Goal: Check status: Check status

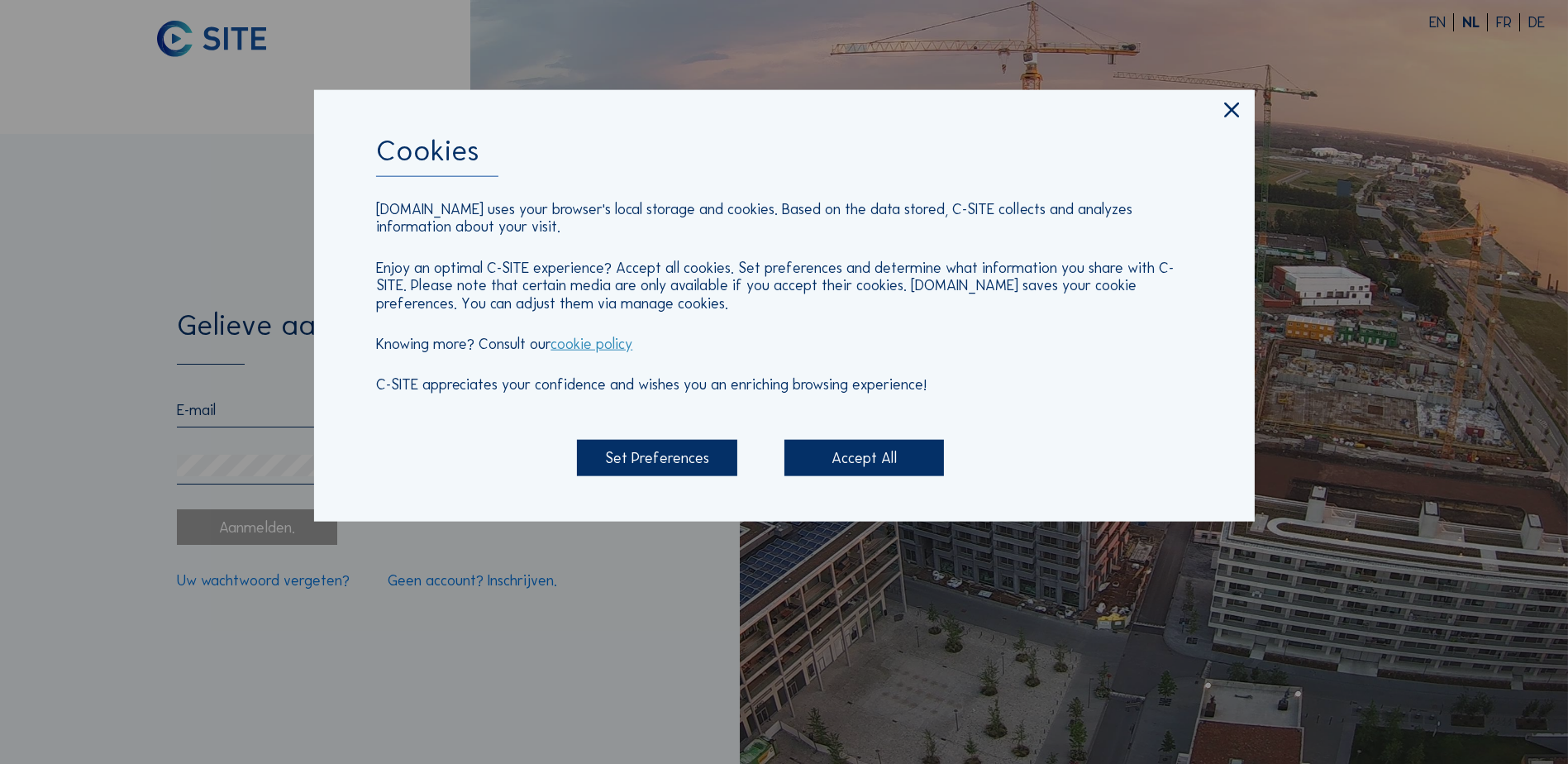
click at [866, 453] on div "Accept All" at bounding box center [865, 458] width 160 height 35
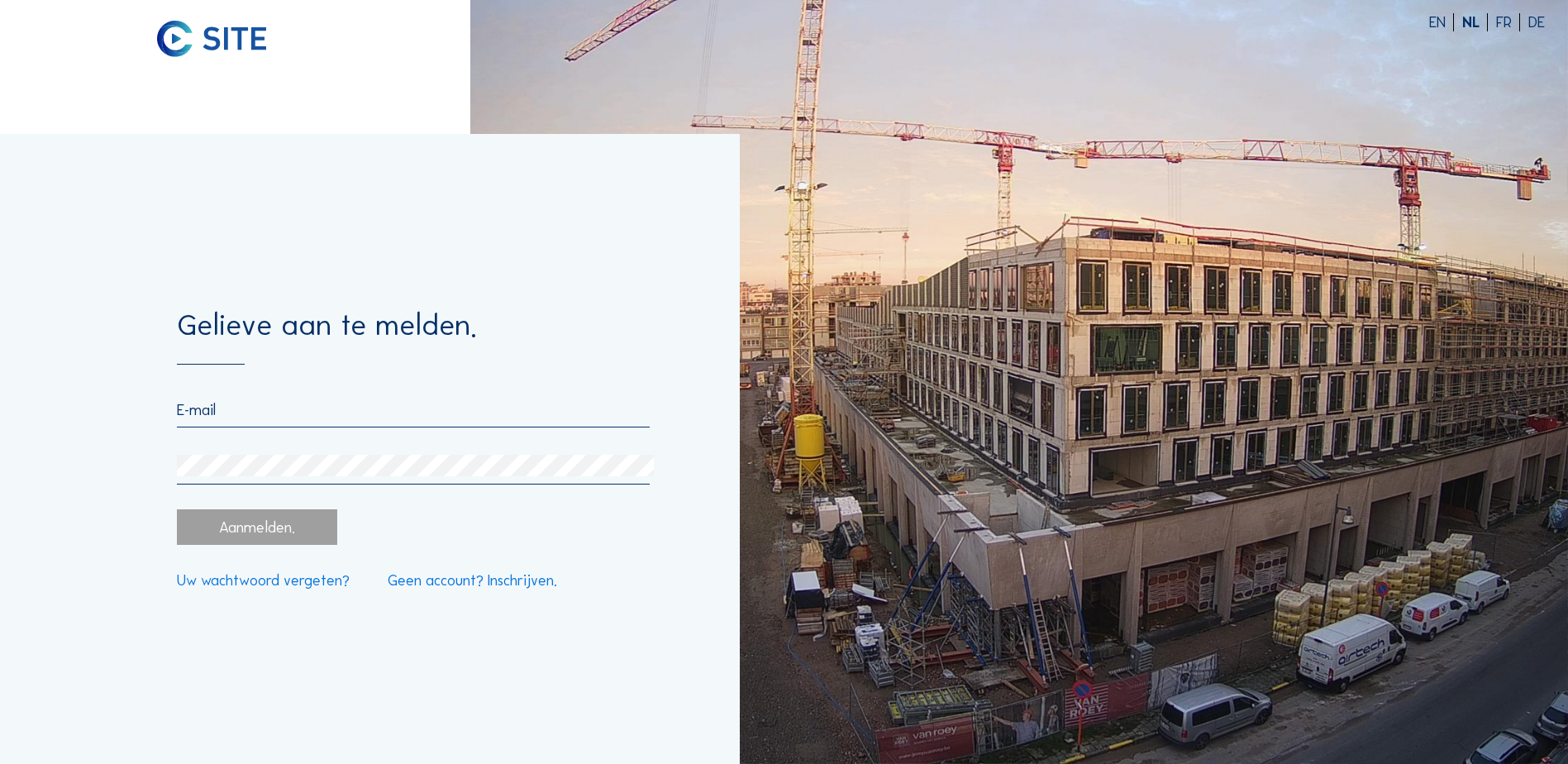
click at [201, 414] on input "email" at bounding box center [412, 410] width 473 height 19
paste input "[EMAIL_ADDRESS][DOMAIN_NAME]"
type input "[EMAIL_ADDRESS][DOMAIN_NAME]"
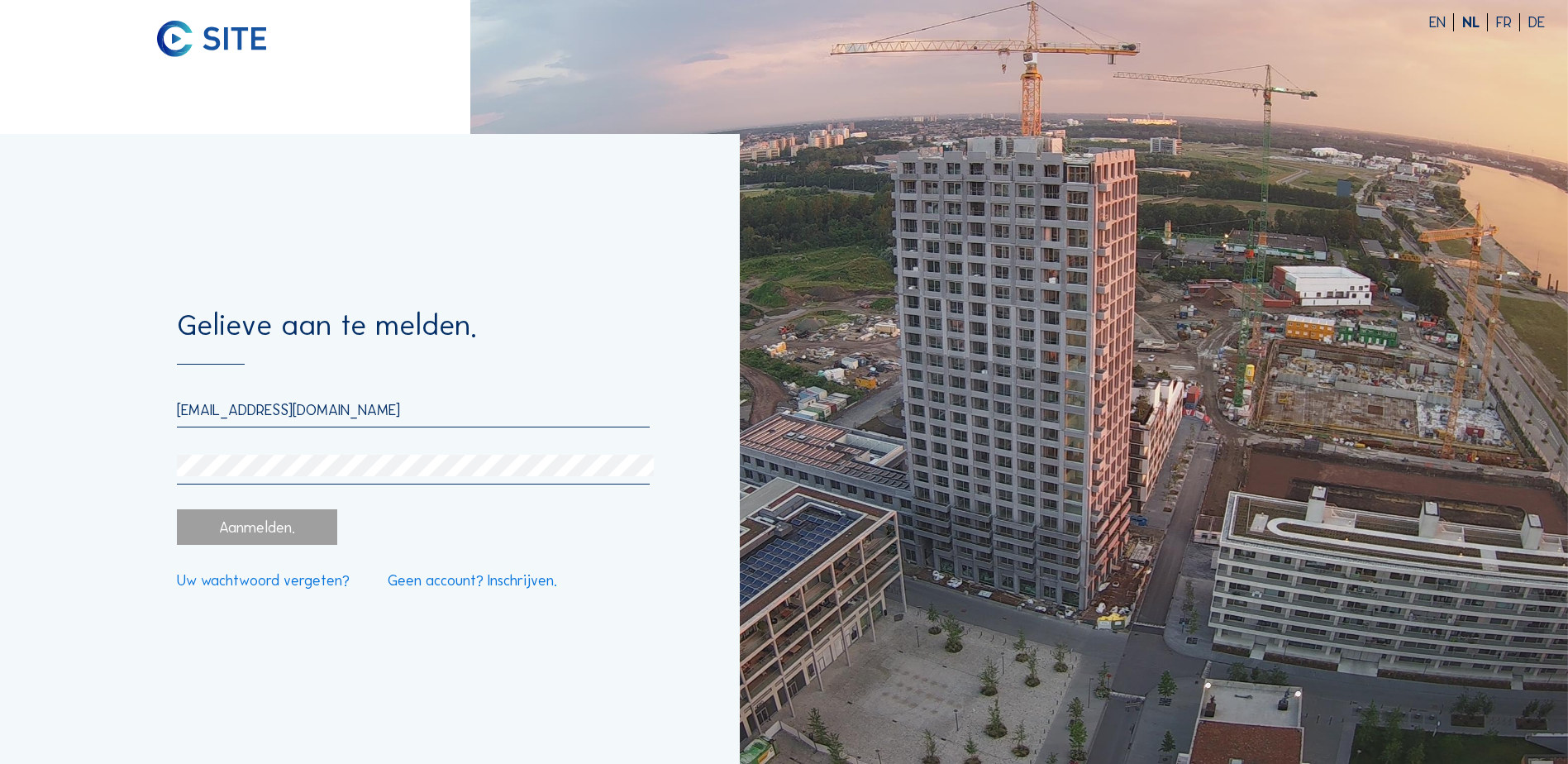
click at [223, 525] on div "Aanmelden." at bounding box center [256, 527] width 160 height 35
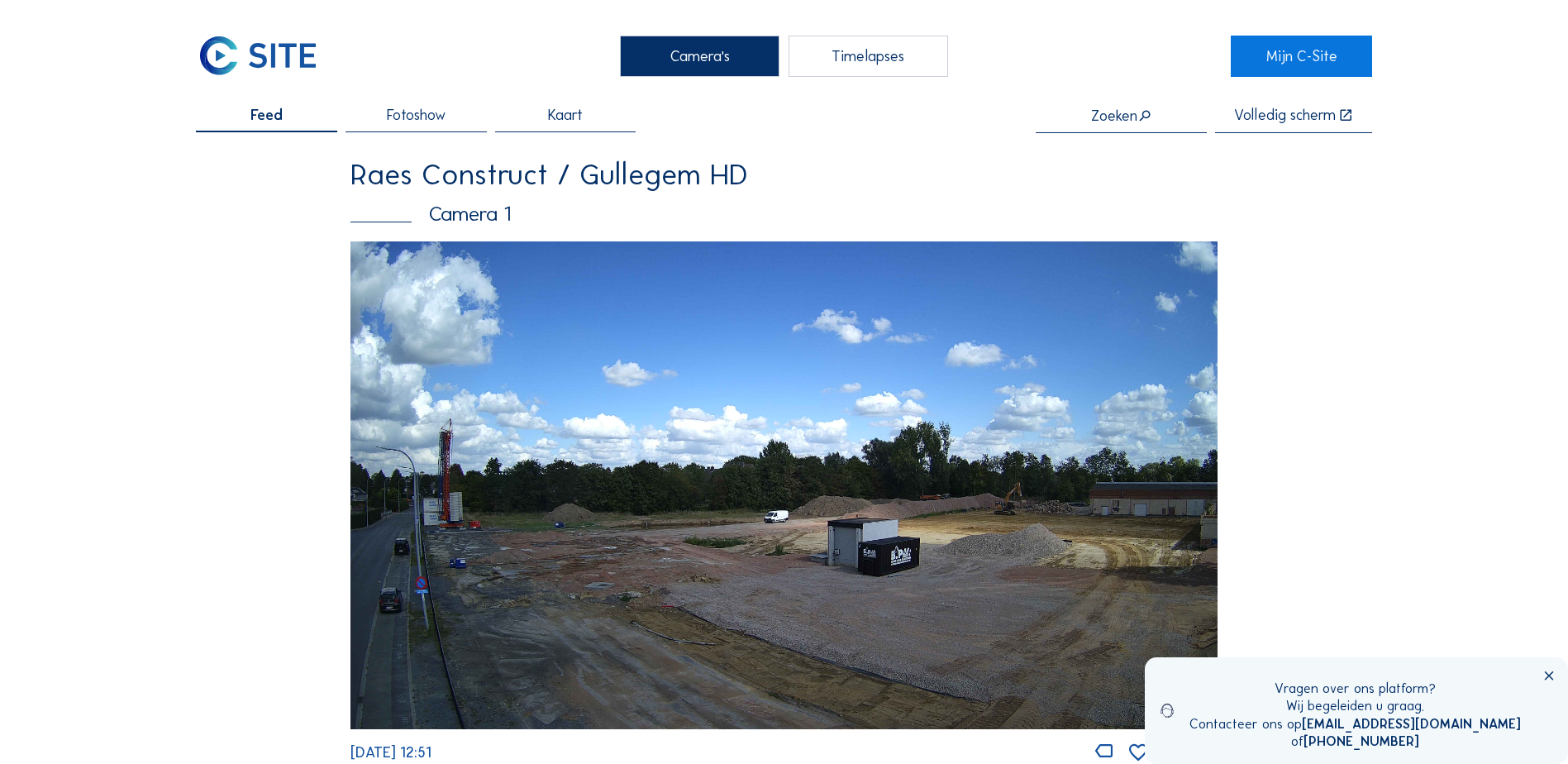
click at [474, 530] on img at bounding box center [784, 485] width 867 height 488
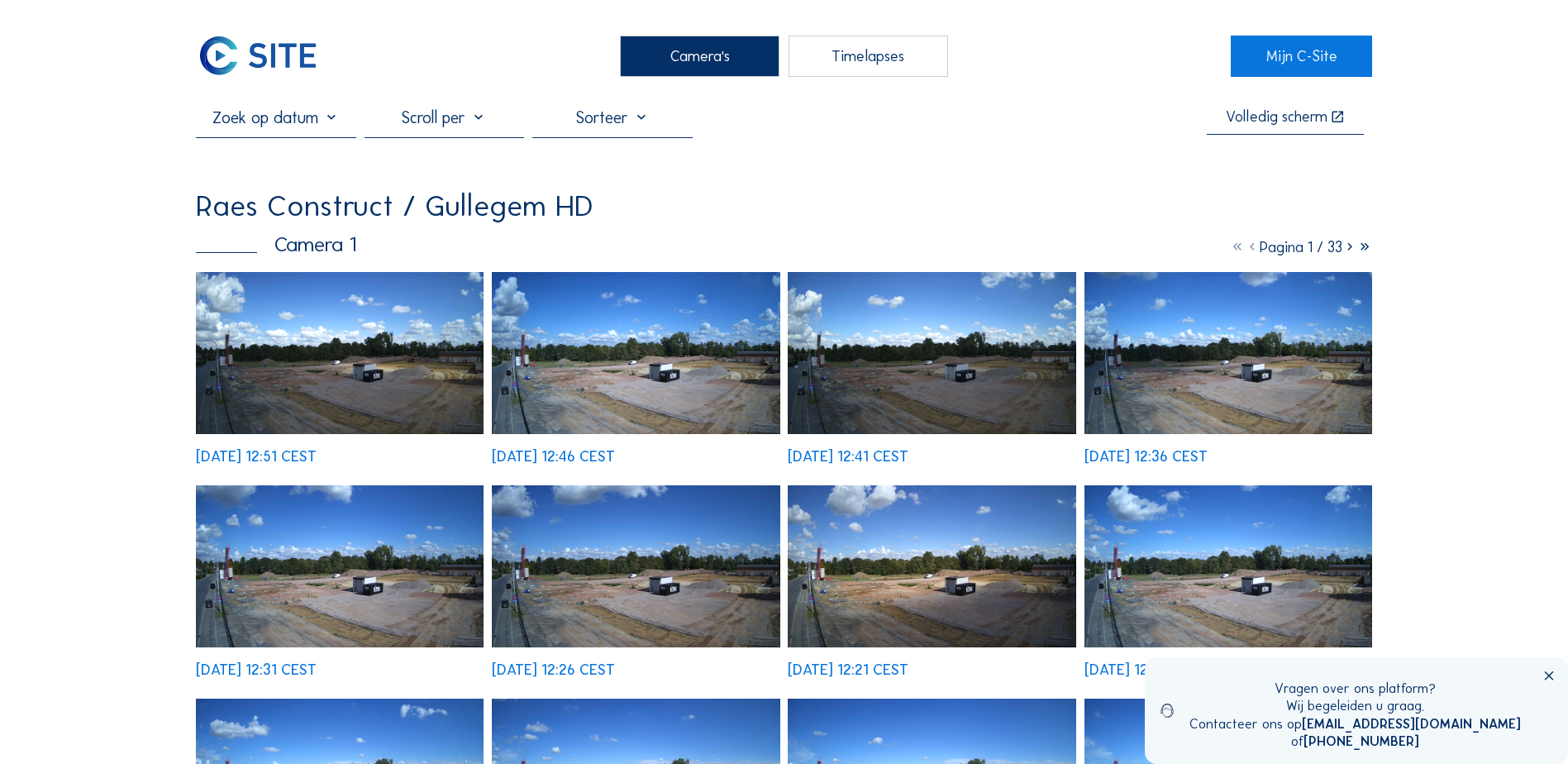
click at [294, 382] on img at bounding box center [340, 353] width 287 height 162
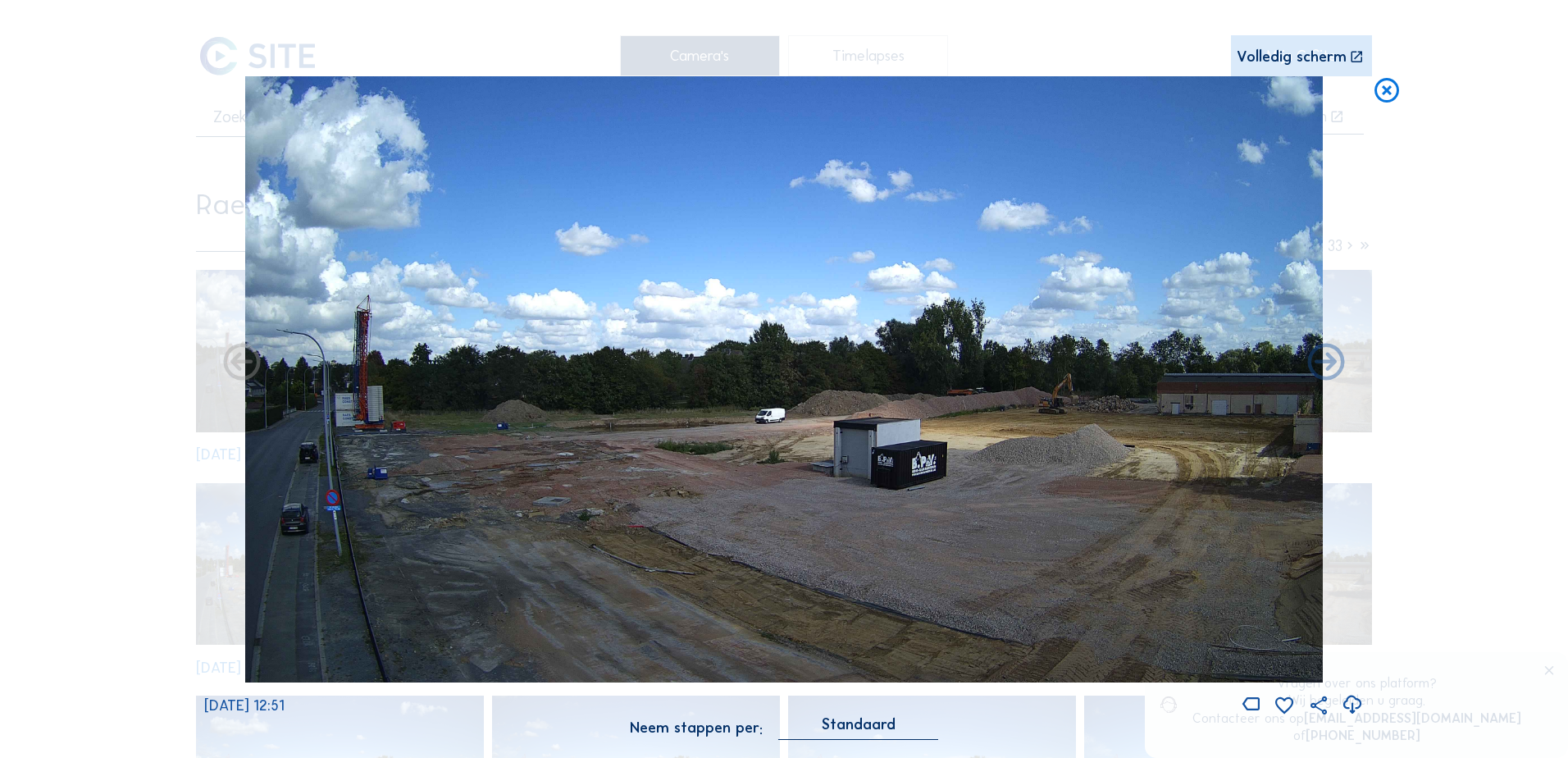
click at [1330, 44] on div "Scroll om door de tijd te reizen | Druk op de 'Alt'-[PERSON_NAME] + scroll om t…" at bounding box center [784, 379] width 1160 height 757
click at [1322, 56] on div "Volledig scherm" at bounding box center [1292, 57] width 110 height 16
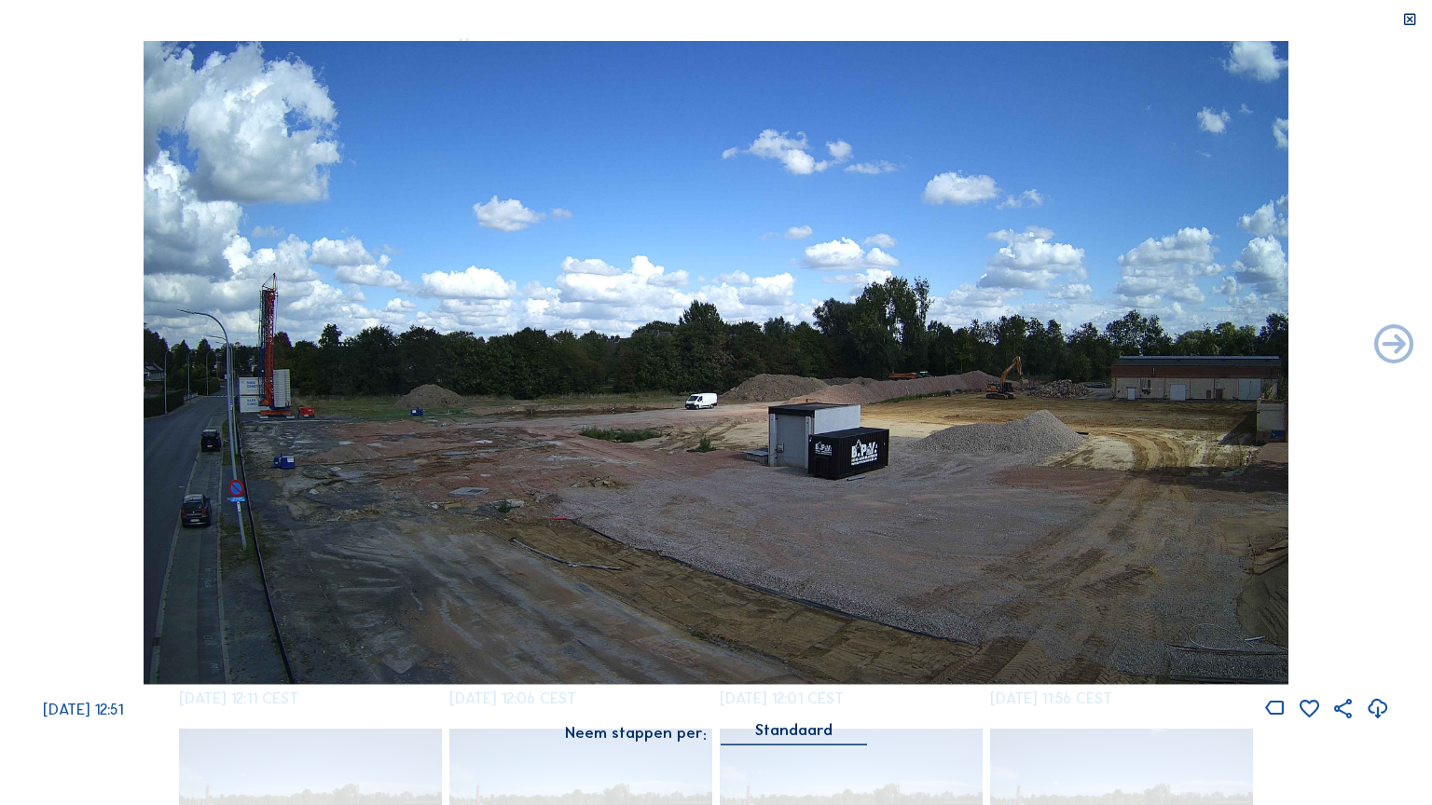
click at [1406, 19] on icon at bounding box center [1410, 20] width 16 height 16
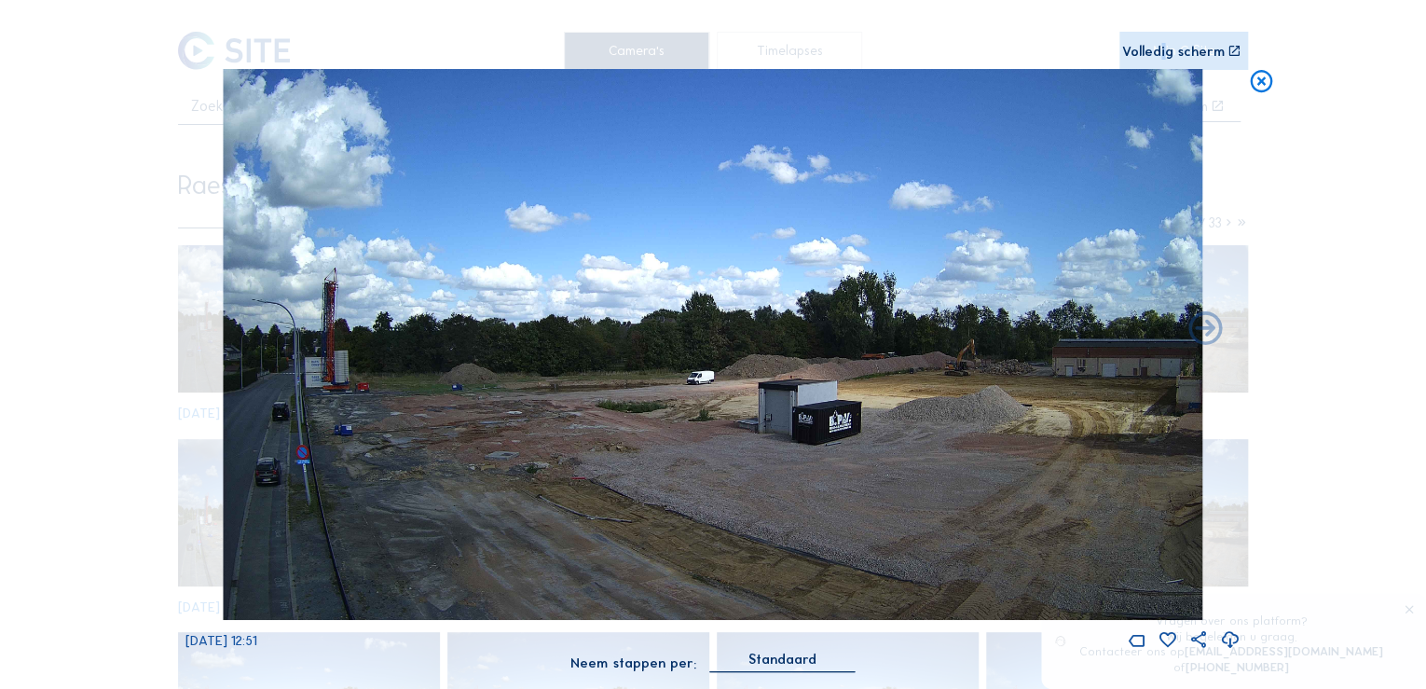
click at [1165, 56] on div "Volledig scherm" at bounding box center [1173, 51] width 103 height 13
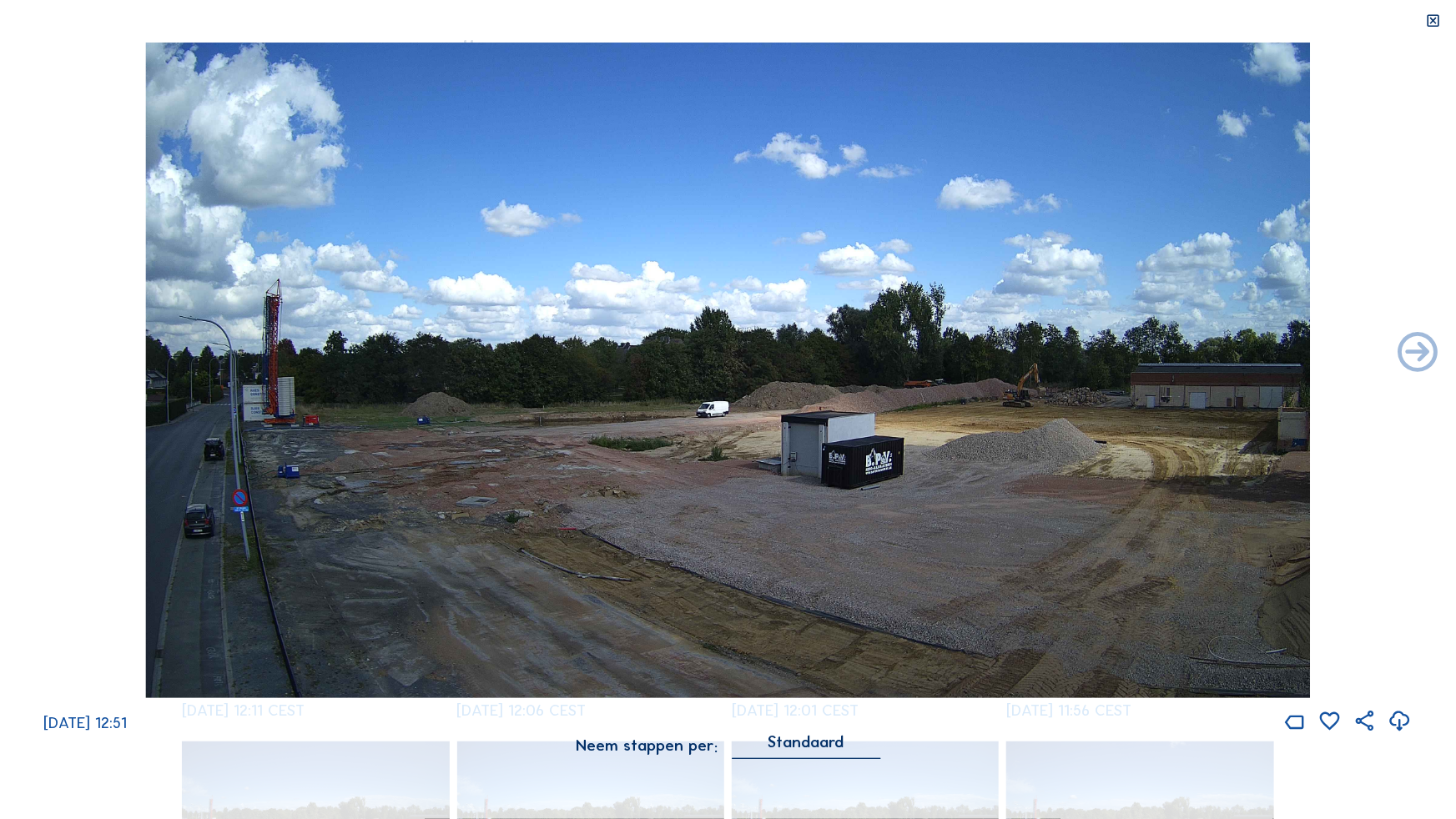
click at [1429, 23] on icon at bounding box center [1434, 21] width 16 height 17
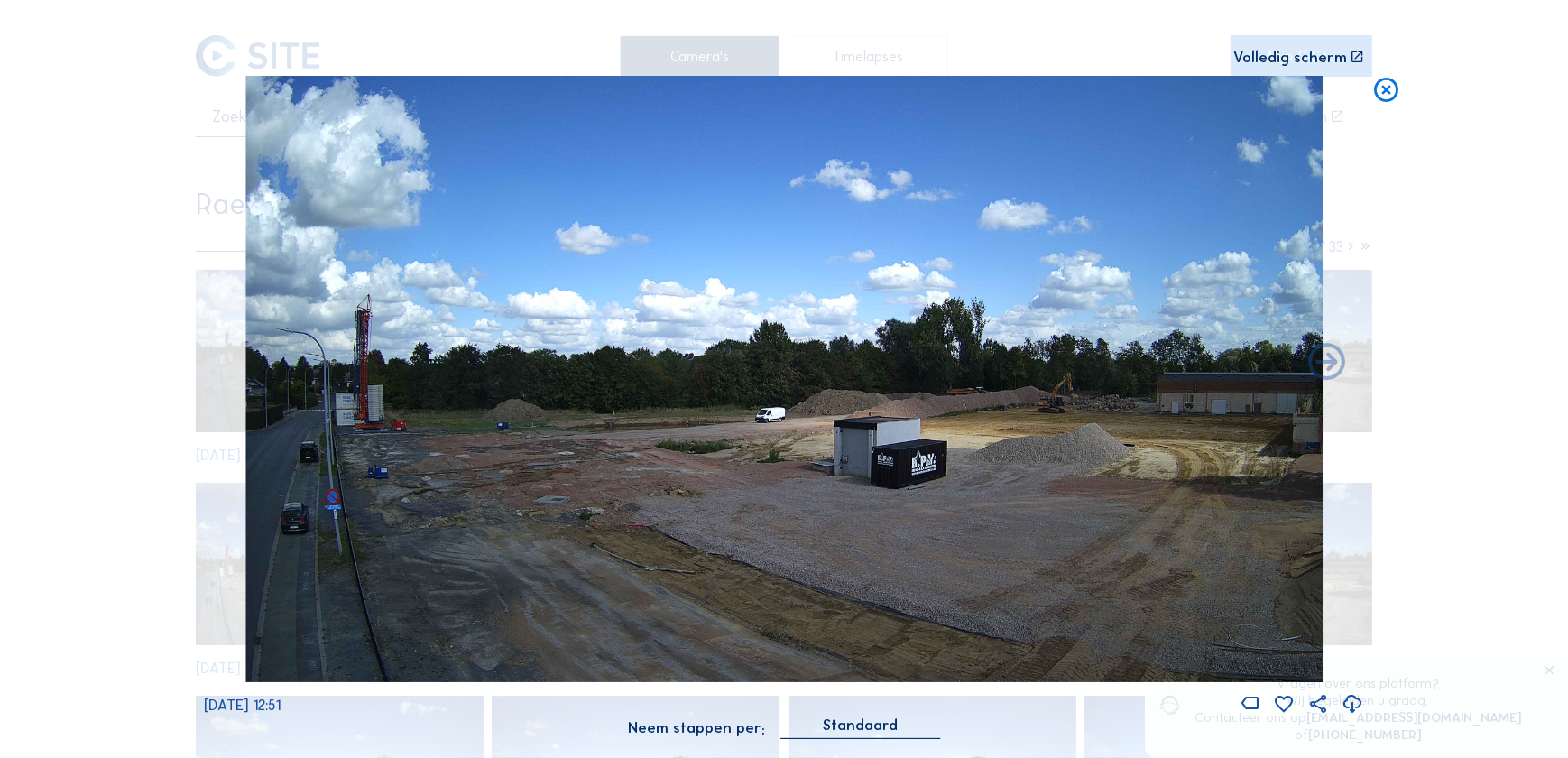
drag, startPoint x: 1304, startPoint y: 59, endPoint x: 1308, endPoint y: 144, distance: 85.1
click at [1304, 59] on div "Volledig scherm" at bounding box center [1289, 56] width 113 height 15
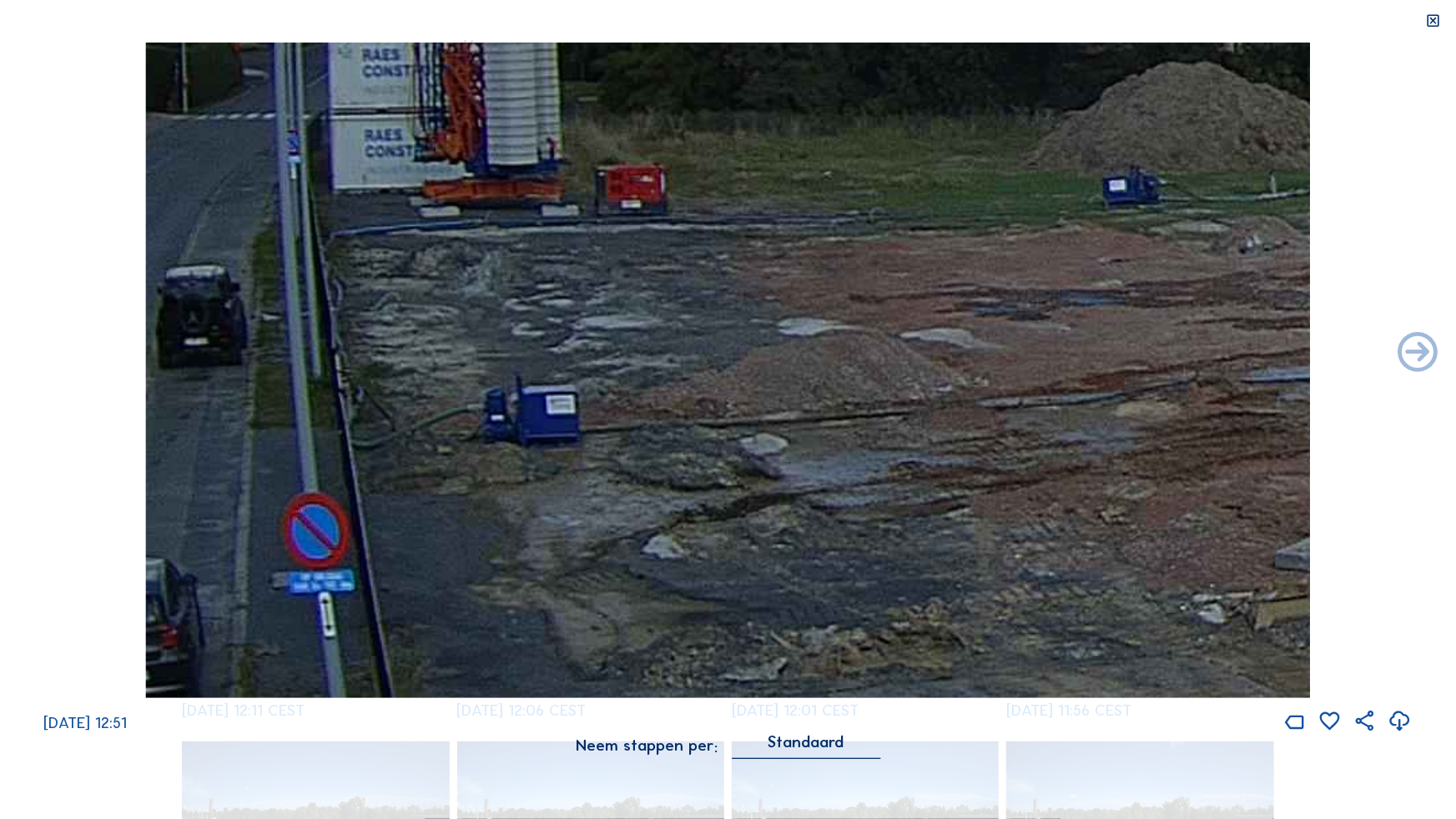
click at [1432, 17] on icon at bounding box center [1434, 21] width 16 height 17
